Goal: Information Seeking & Learning: Learn about a topic

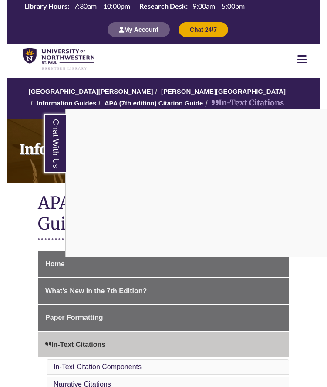
click at [17, 208] on div "Chat With Us" at bounding box center [163, 193] width 327 height 387
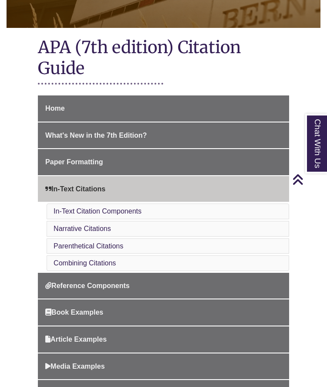
scroll to position [162, 0]
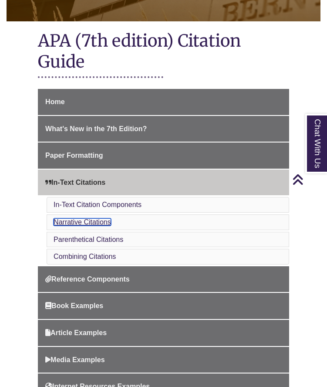
click at [98, 221] on link "Narrative Citations" at bounding box center [82, 221] width 57 height 7
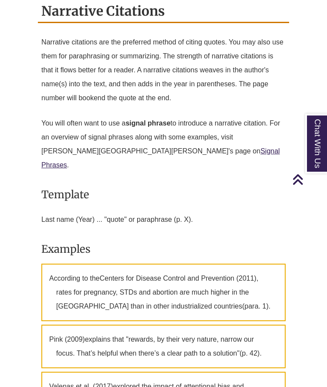
scroll to position [162, 0]
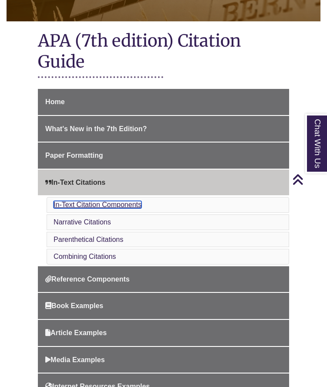
click at [74, 206] on link "In-Text Citation Components" at bounding box center [98, 204] width 88 height 7
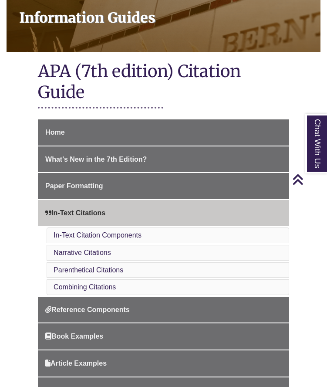
scroll to position [141, 0]
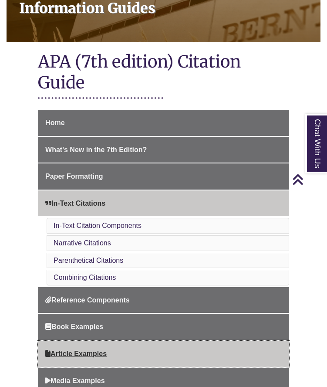
click at [96, 354] on span "Article Examples" at bounding box center [75, 353] width 61 height 7
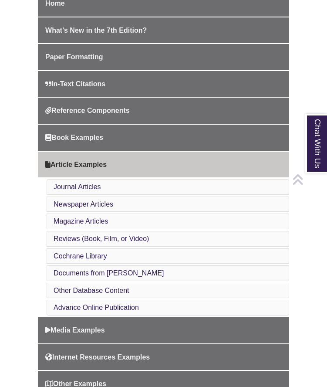
scroll to position [266, 0]
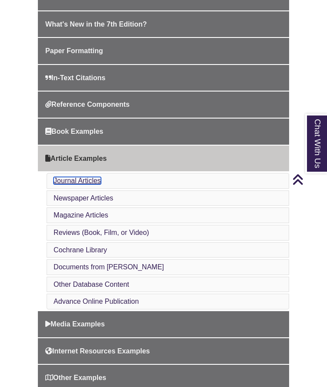
click at [63, 182] on link "Journal Articles" at bounding box center [77, 180] width 47 height 7
